Goal: Check status: Check status

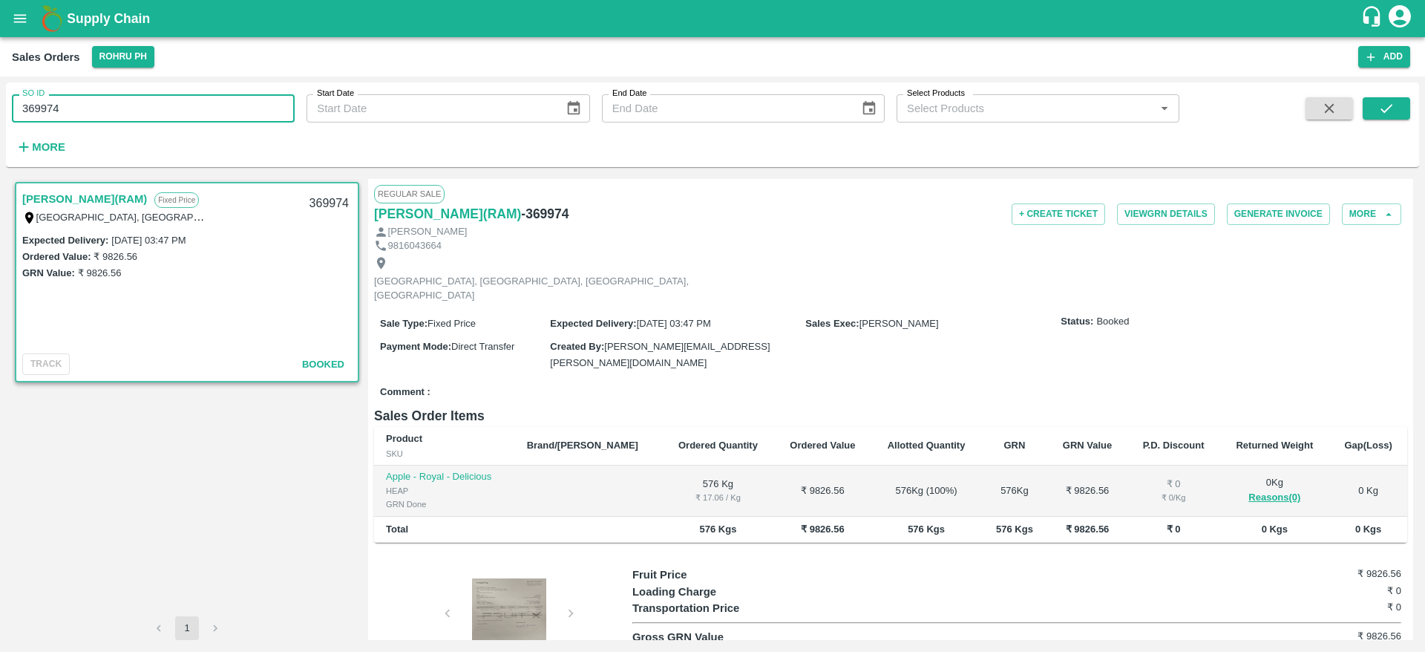
type input "369974"
type input "603959"
click at [1404, 100] on button "submit" at bounding box center [1387, 108] width 48 height 22
